Goal: Task Accomplishment & Management: Use online tool/utility

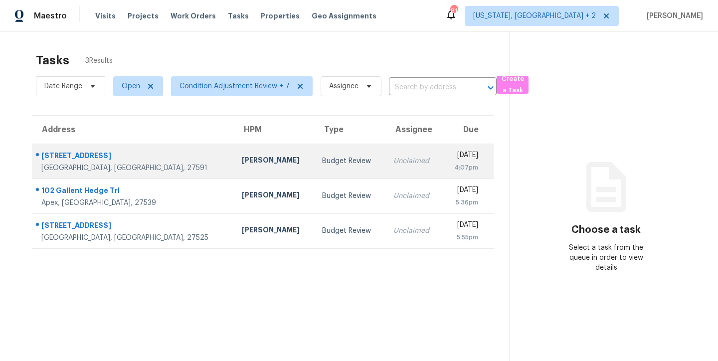
click at [314, 149] on td "Budget Review" at bounding box center [349, 161] width 71 height 35
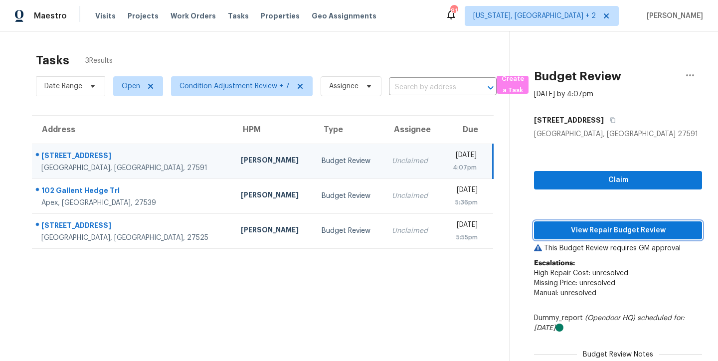
click at [670, 236] on button "View Repair Budget Review" at bounding box center [618, 230] width 168 height 18
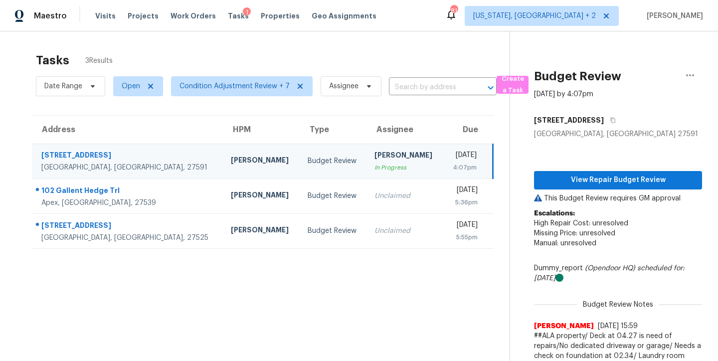
click at [170, 47] on div "Tasks 3 Results Date Range Open Condition Adjustment Review + 7 Assignee ​ Crea…" at bounding box center [359, 211] width 718 height 361
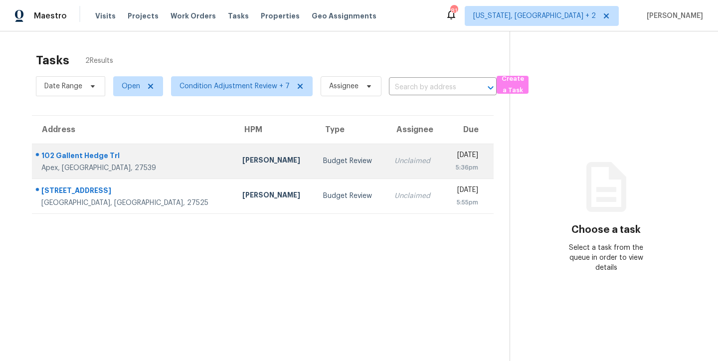
click at [315, 167] on td "Budget Review" at bounding box center [350, 161] width 71 height 35
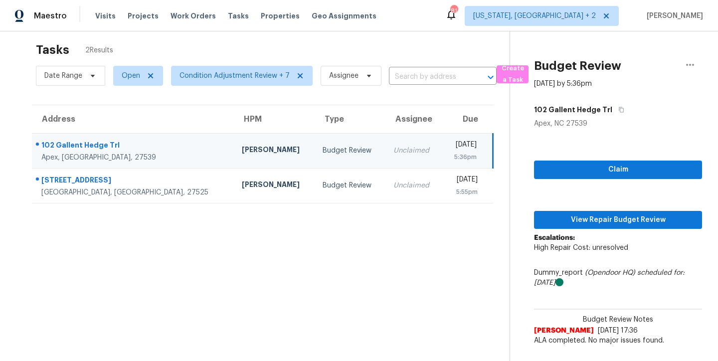
scroll to position [18, 0]
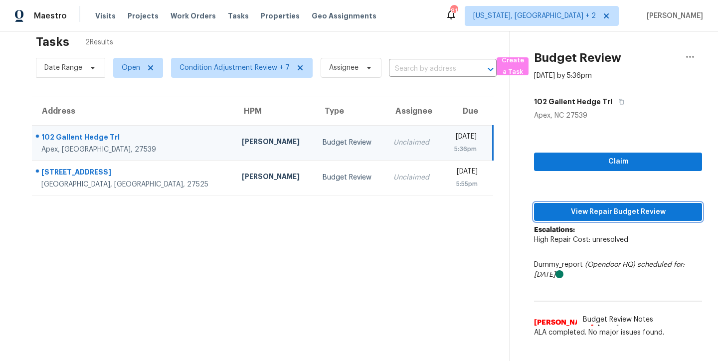
click at [636, 215] on span "View Repair Budget Review" at bounding box center [618, 212] width 152 height 12
